Goal: Information Seeking & Learning: Learn about a topic

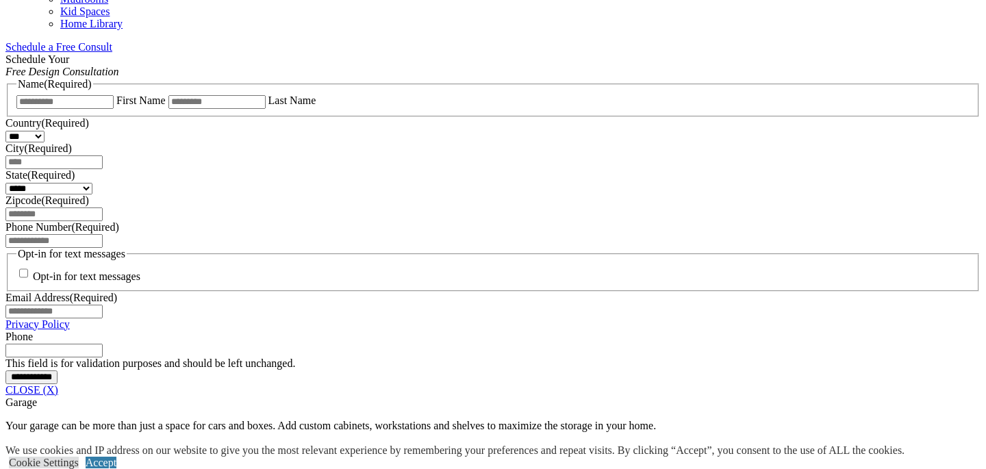
scroll to position [783, 0]
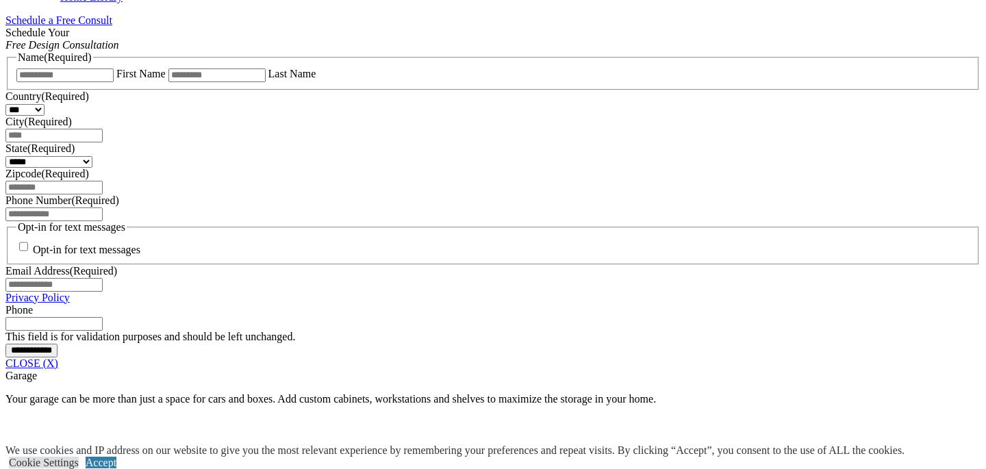
click at [112, 26] on span "Schedule a Free Consult (opens a dropdown menu)" at bounding box center [112, 20] width 0 height 12
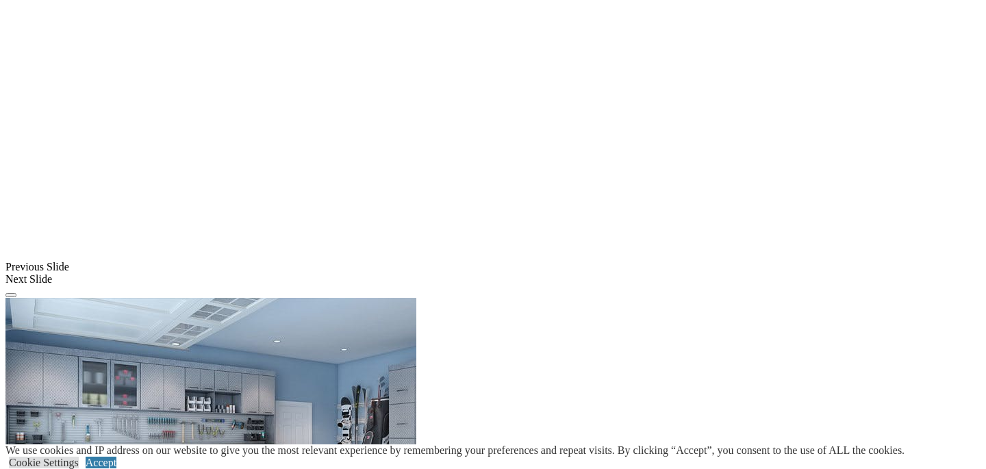
scroll to position [870, 0]
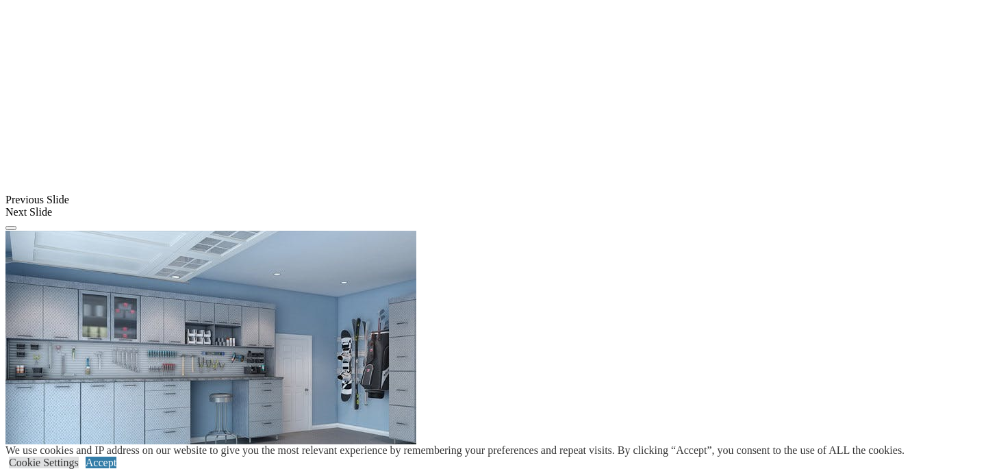
scroll to position [948, 0]
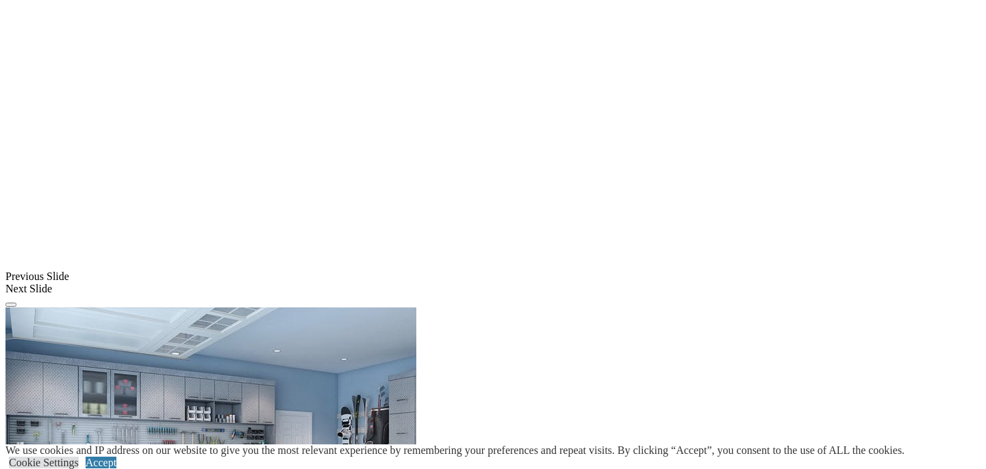
scroll to position [864, 0]
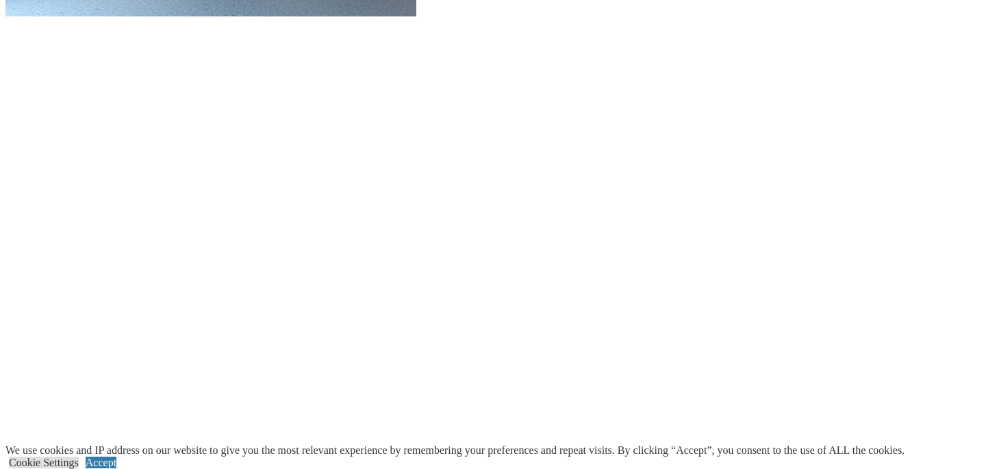
scroll to position [1479, 0]
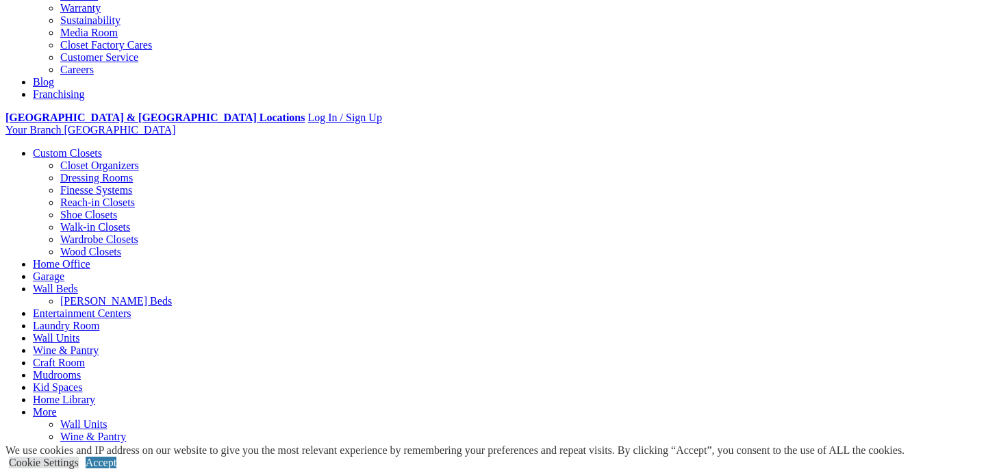
scroll to position [296, 0]
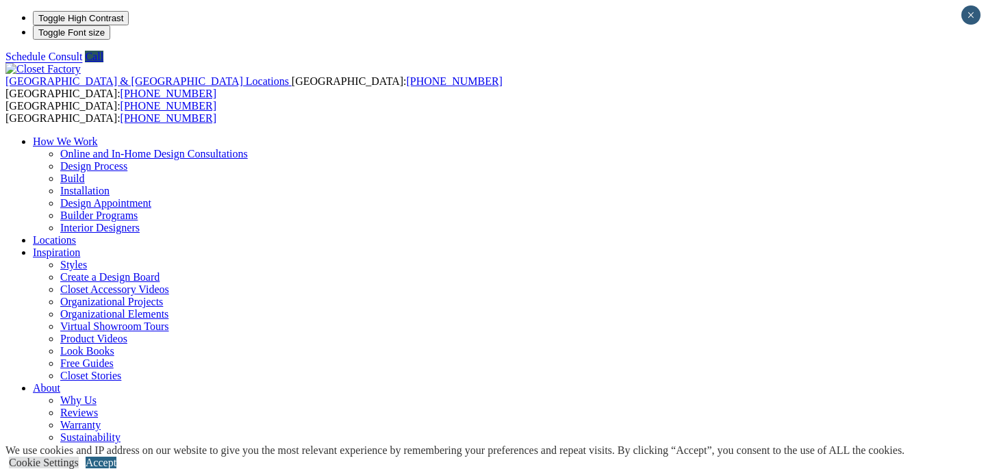
click at [116, 457] on link "Accept" at bounding box center [101, 463] width 31 height 12
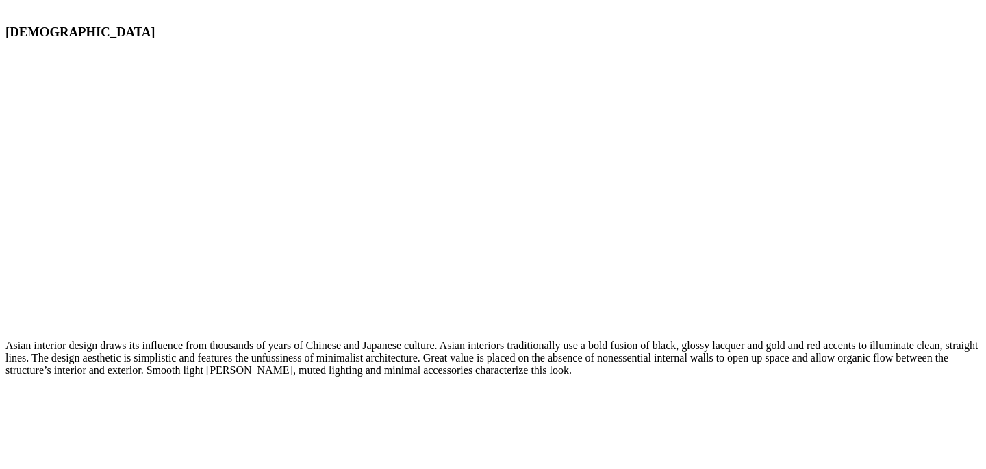
scroll to position [5889, 0]
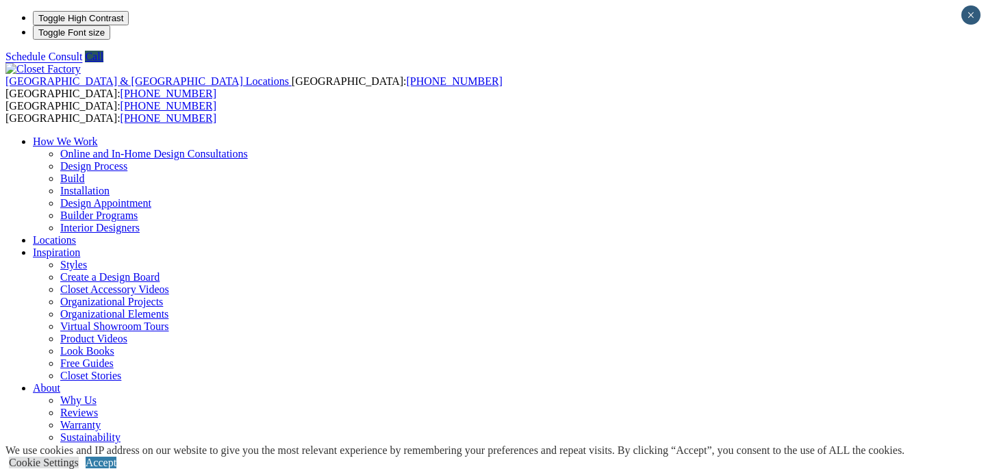
scroll to position [5, 0]
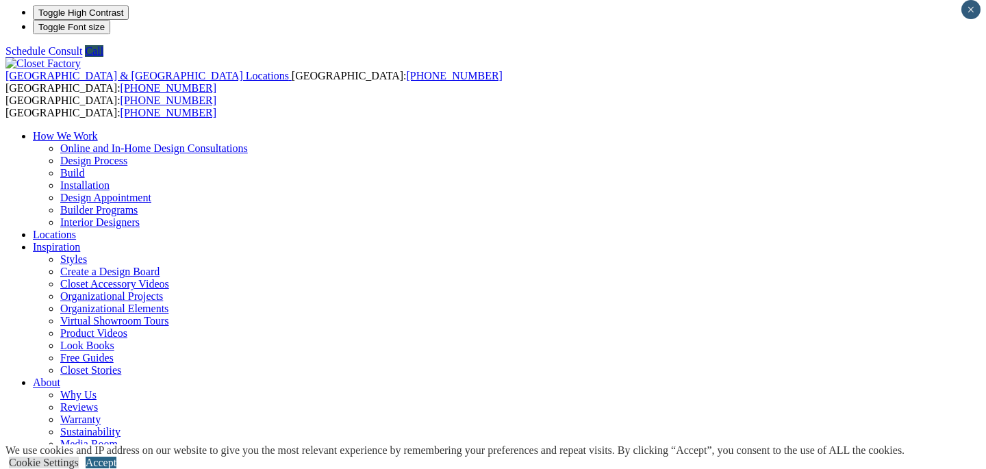
click at [116, 457] on link "Accept" at bounding box center [101, 463] width 31 height 12
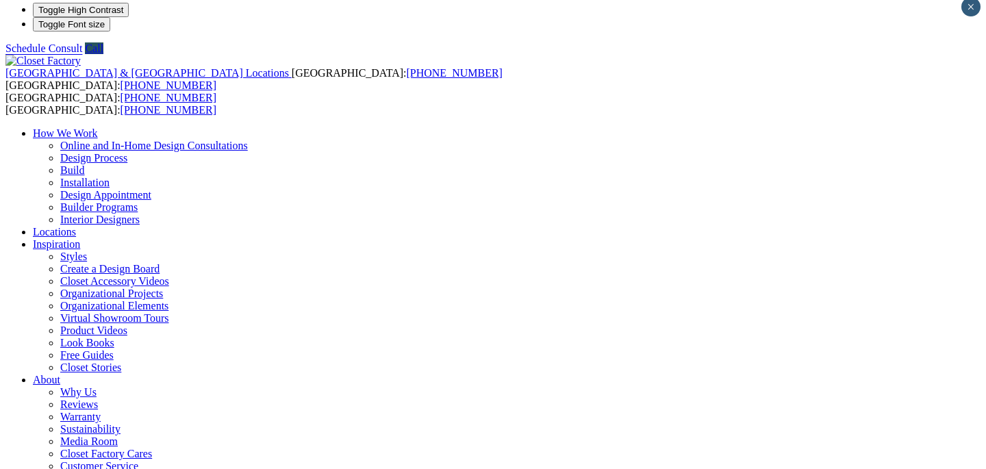
scroll to position [0, 0]
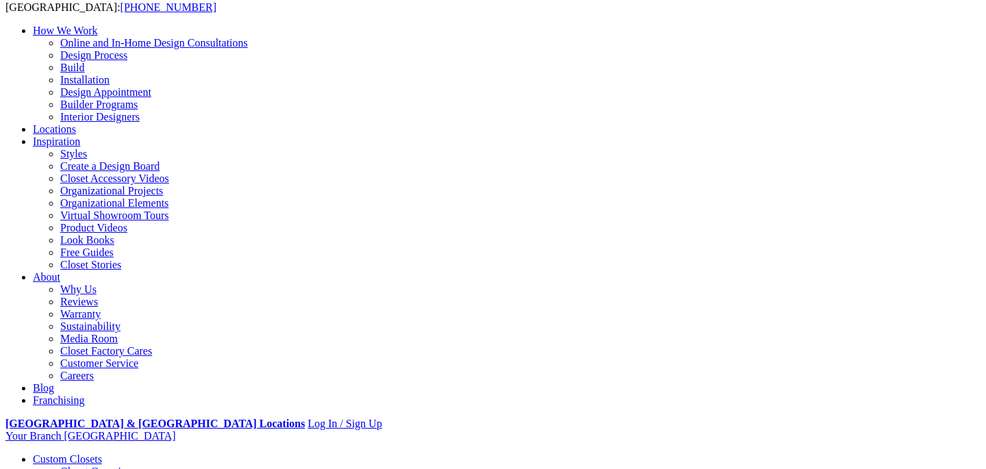
scroll to position [115, 0]
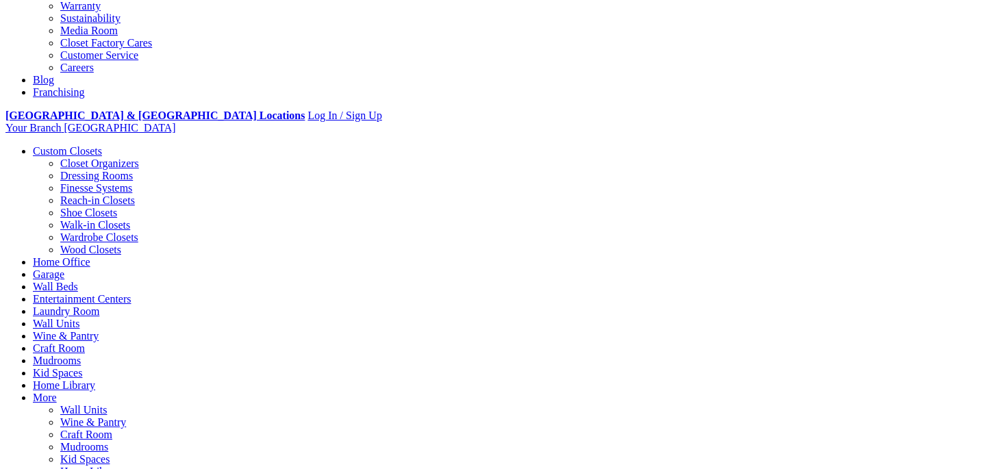
scroll to position [425, 0]
